Goal: Task Accomplishment & Management: Manage account settings

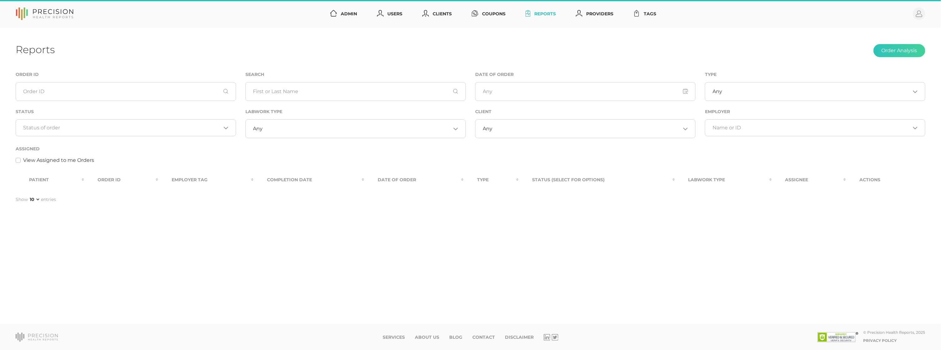
click at [105, 132] on div "Loading..." at bounding box center [126, 127] width 220 height 17
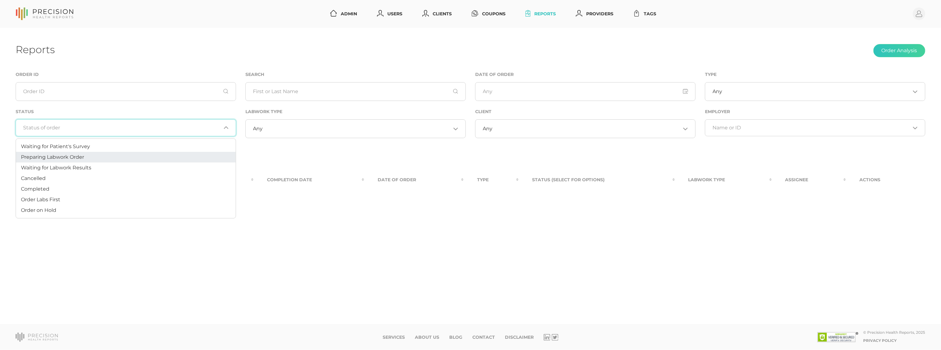
click at [88, 158] on li "Preparing Labwork Order" at bounding box center [126, 157] width 220 height 11
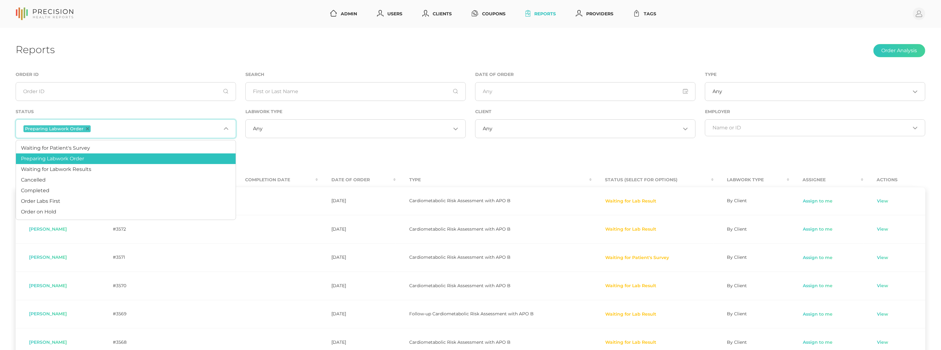
click at [382, 153] on div "Assigned View Assigned to me Orders" at bounding box center [471, 154] width 910 height 19
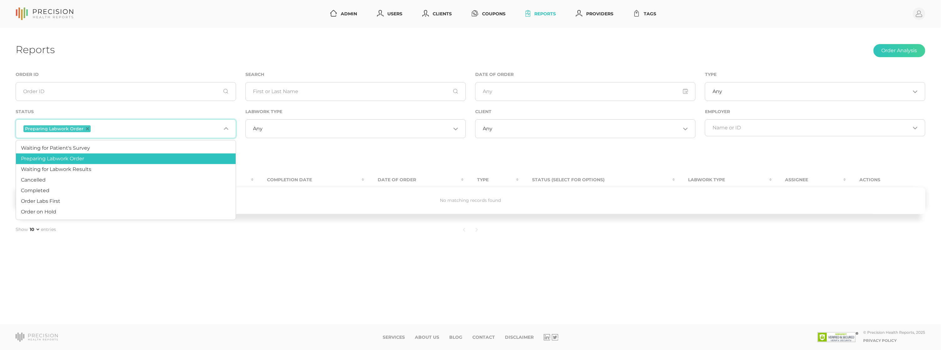
click at [158, 130] on input "Search for option" at bounding box center [156, 129] width 129 height 8
click at [67, 199] on li "Order Labs First" at bounding box center [126, 201] width 220 height 11
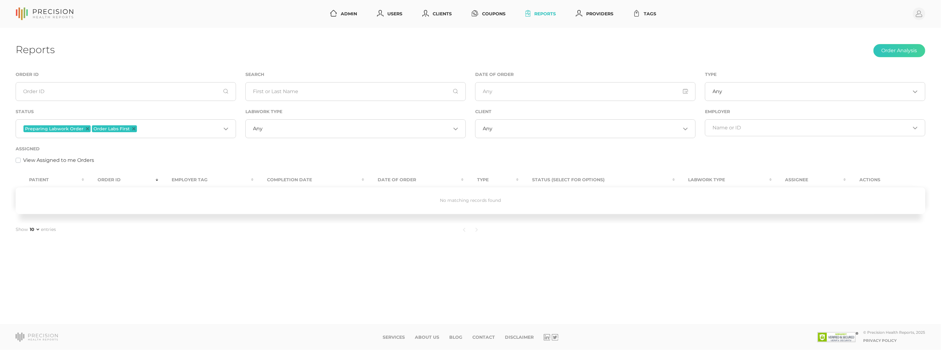
click at [86, 130] on icon "Deselect Preparing Labwork Order" at bounding box center [87, 128] width 3 height 3
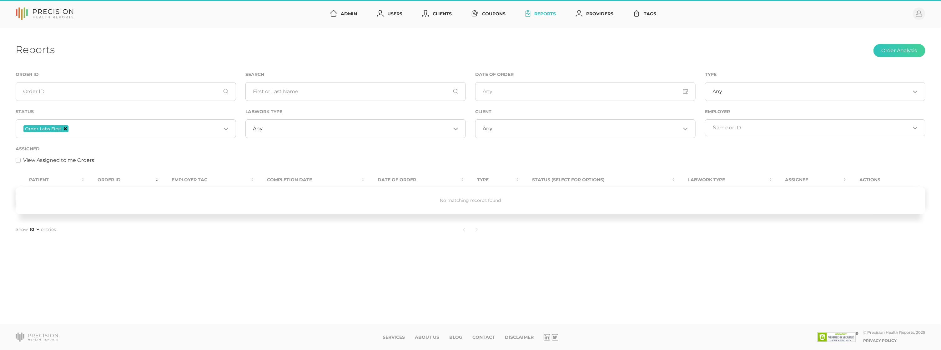
click at [64, 127] on icon "Deselect Order Labs First" at bounding box center [65, 128] width 3 height 3
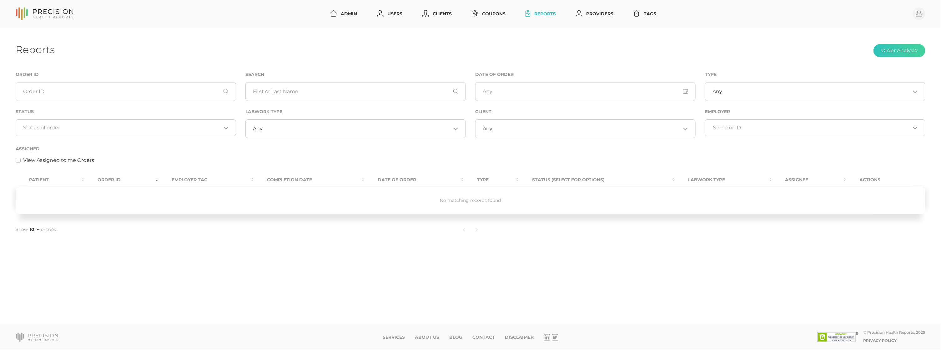
click at [71, 129] on input "Search for option" at bounding box center [122, 128] width 198 height 6
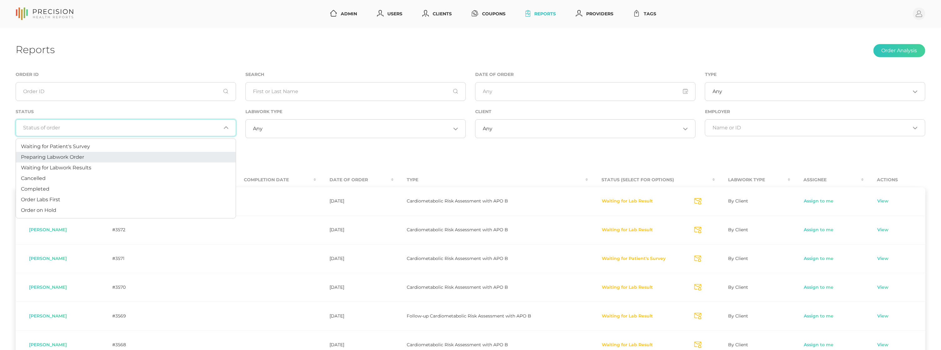
click at [66, 161] on li "Preparing Labwork Order" at bounding box center [126, 157] width 220 height 11
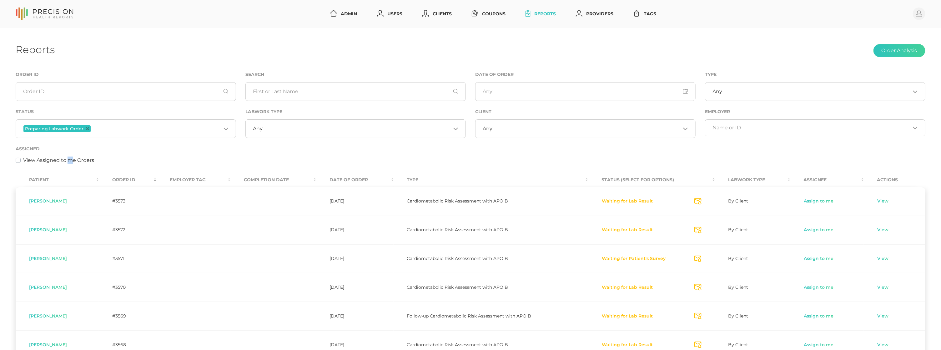
click at [66, 161] on label "View Assigned to me Orders" at bounding box center [58, 161] width 71 height 8
click at [21, 161] on input "View Assigned to me Orders" at bounding box center [18, 160] width 5 height 6
click at [86, 128] on icon "Deselect Preparing Labwork Order" at bounding box center [87, 128] width 3 height 3
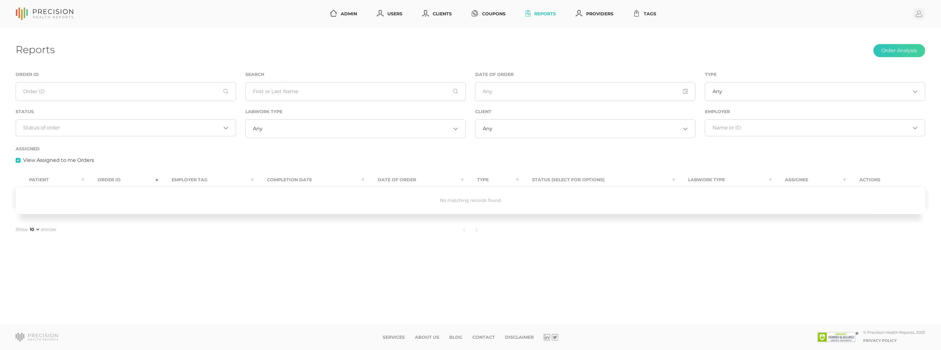
click at [51, 161] on label "View Assigned to me Orders" at bounding box center [58, 161] width 71 height 8
click at [21, 161] on input "View Assigned to me Orders" at bounding box center [18, 160] width 5 height 6
checkbox input "false"
click at [98, 131] on input "Search for option" at bounding box center [122, 128] width 198 height 6
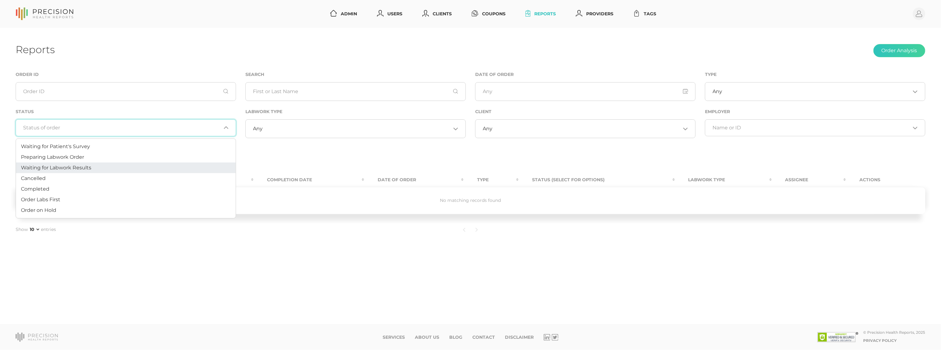
click at [85, 167] on span "Waiting for Labwork Results" at bounding box center [56, 168] width 70 height 6
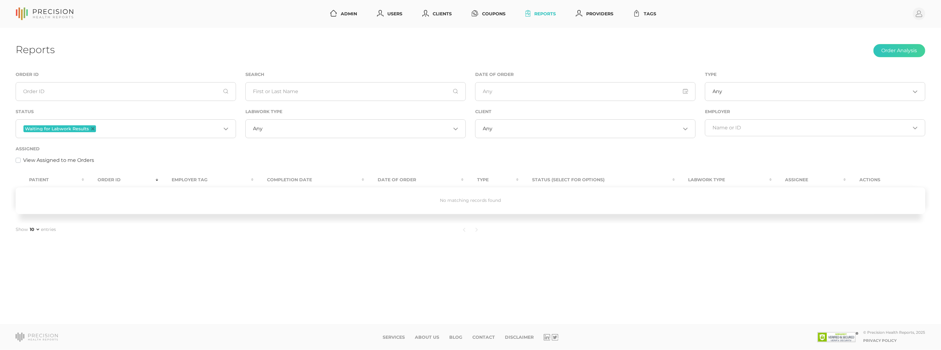
click at [386, 126] on input "Search for option" at bounding box center [357, 129] width 188 height 6
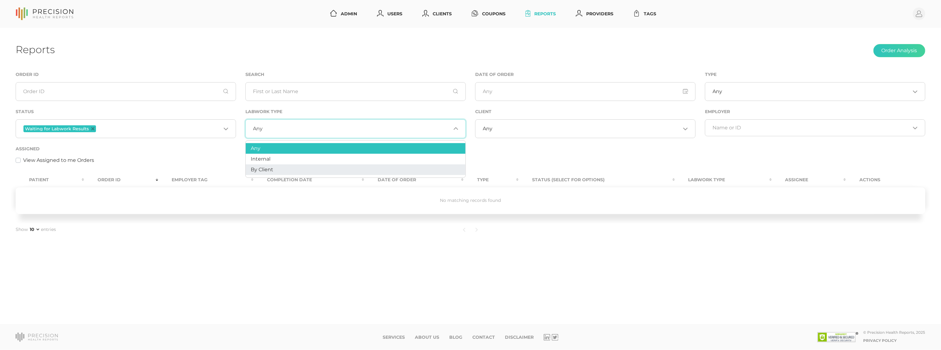
click at [287, 167] on li "By Client" at bounding box center [356, 169] width 220 height 11
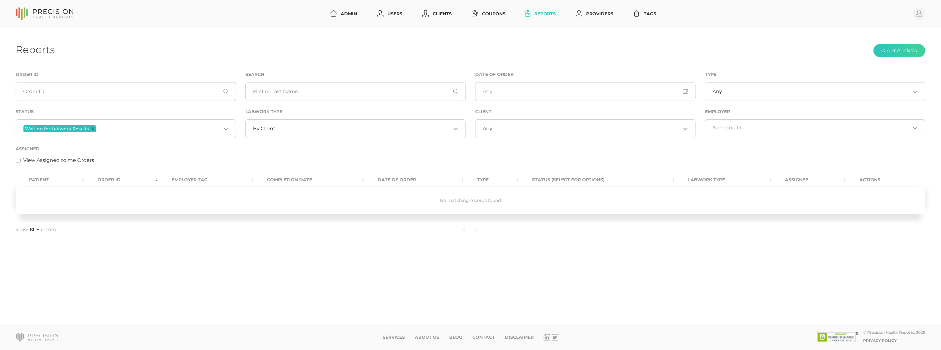
click at [73, 161] on label "View Assigned to me Orders" at bounding box center [58, 161] width 71 height 8
click at [21, 161] on input "View Assigned to me Orders" at bounding box center [18, 160] width 5 height 6
click at [66, 161] on label "View Assigned to me Orders" at bounding box center [58, 161] width 71 height 8
click at [21, 161] on input "View Assigned to me Orders" at bounding box center [18, 160] width 5 height 6
checkbox input "false"
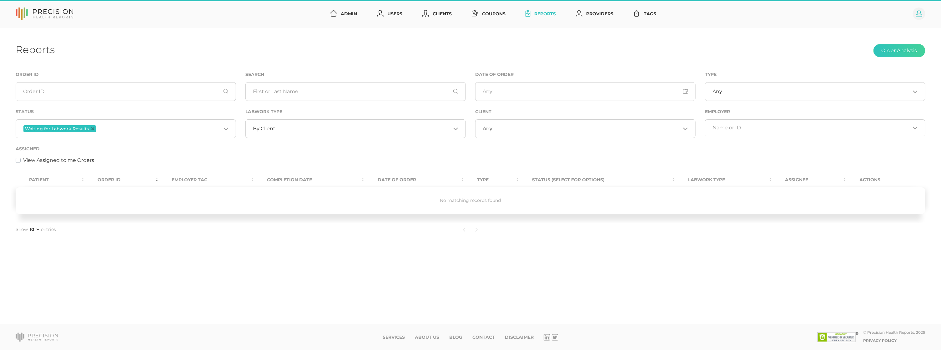
click at [921, 12] on circle at bounding box center [919, 14] width 13 height 13
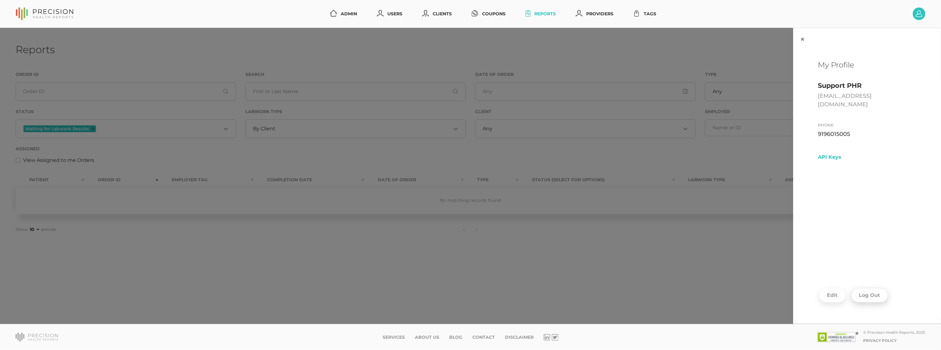
click at [876, 297] on button "Log Out" at bounding box center [869, 295] width 37 height 14
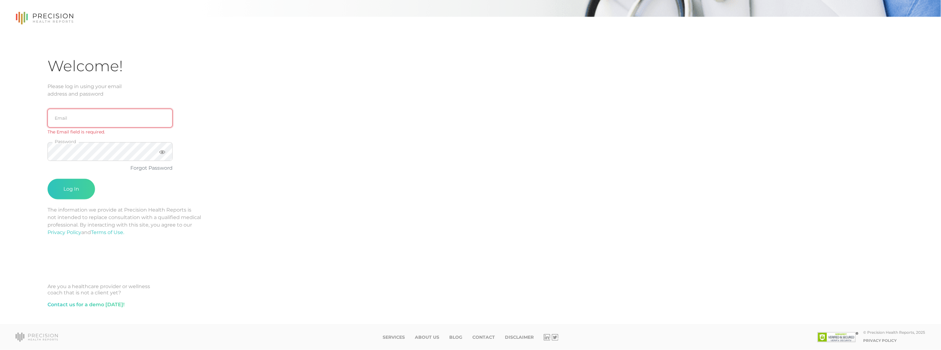
type input "[EMAIL_ADDRESS][DOMAIN_NAME]"
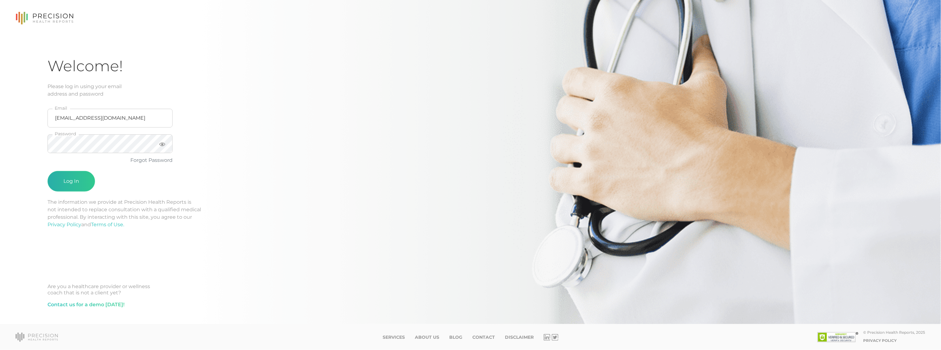
click at [68, 176] on button "Log In" at bounding box center [72, 181] width 48 height 21
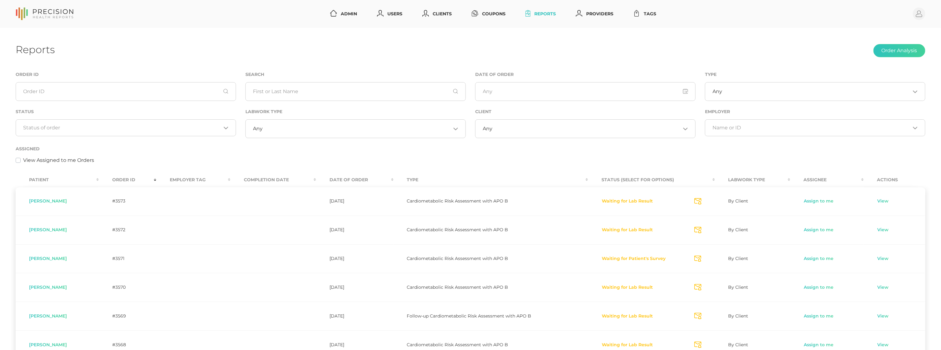
click at [95, 121] on div "Loading..." at bounding box center [126, 127] width 220 height 17
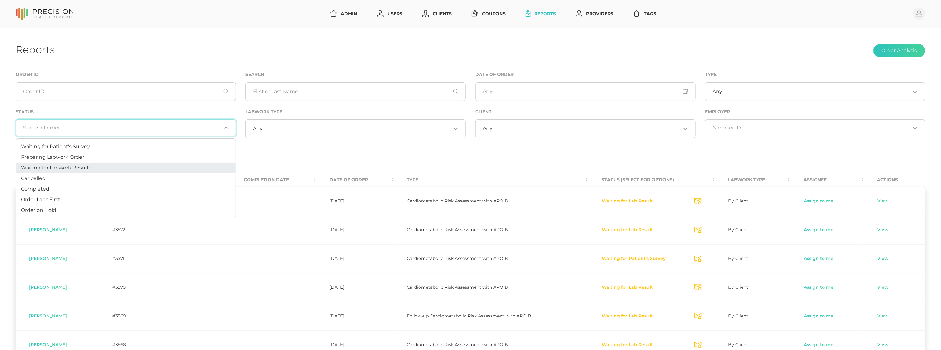
drag, startPoint x: 84, startPoint y: 158, endPoint x: 83, endPoint y: 165, distance: 7.7
click at [83, 165] on ul "Waiting for Patient's Survey Preparing Labwork Order Waiting for Labwork Result…" at bounding box center [126, 178] width 220 height 80
click at [83, 165] on span "Waiting for Labwork Results" at bounding box center [56, 168] width 70 height 6
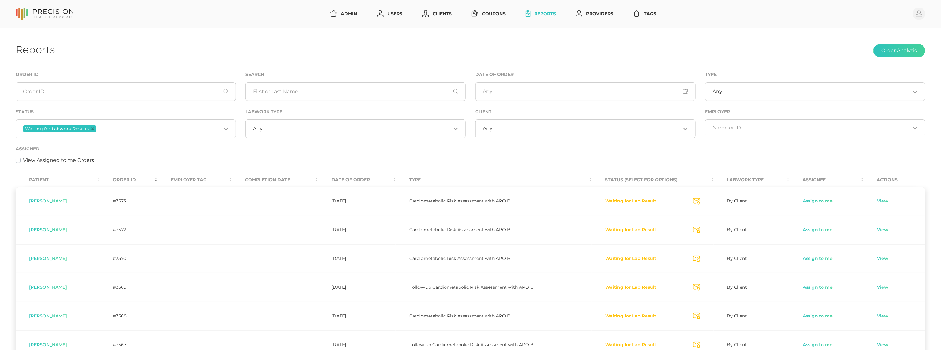
click at [276, 131] on input "Search for option" at bounding box center [357, 129] width 188 height 6
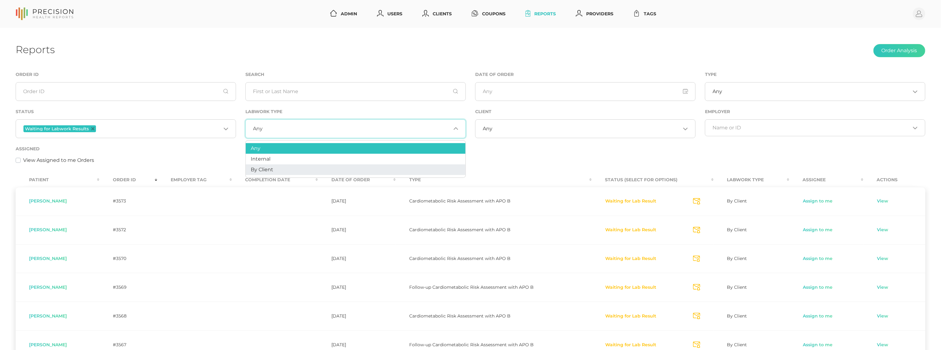
click at [275, 166] on li "By Client" at bounding box center [356, 169] width 220 height 11
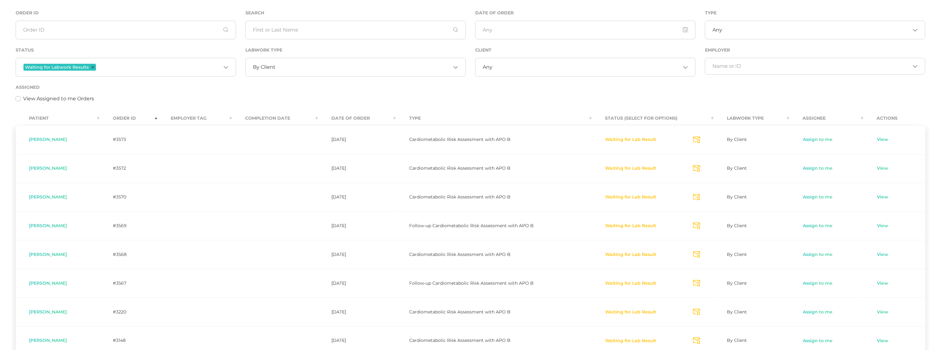
scroll to position [48, 0]
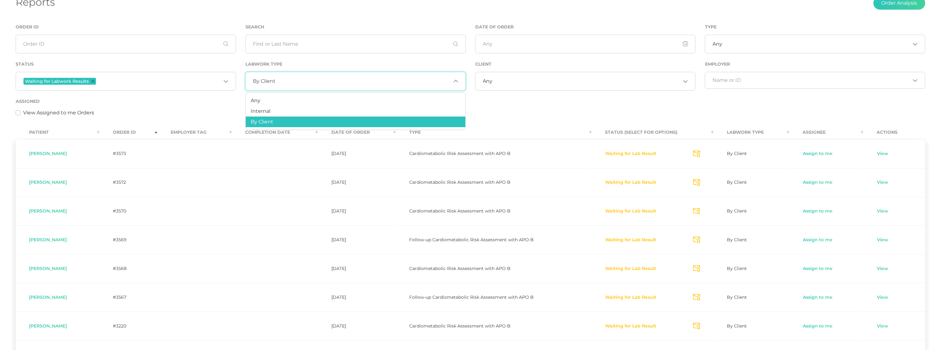
click at [182, 105] on div "Assigned View Assigned to me Orders" at bounding box center [471, 107] width 910 height 19
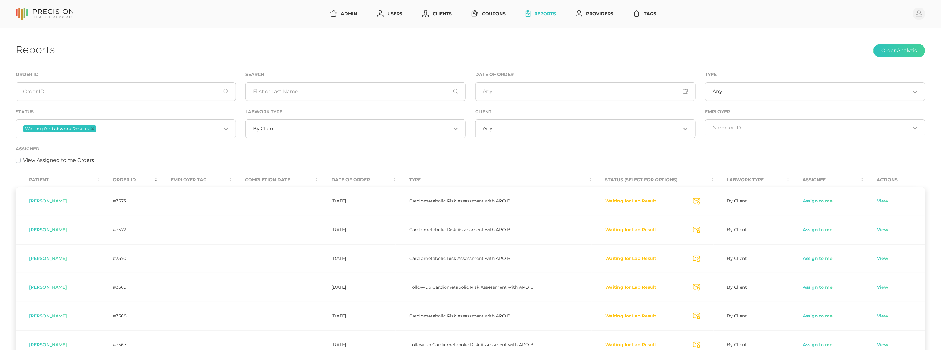
scroll to position [0, 0]
